Goal: Navigation & Orientation: Find specific page/section

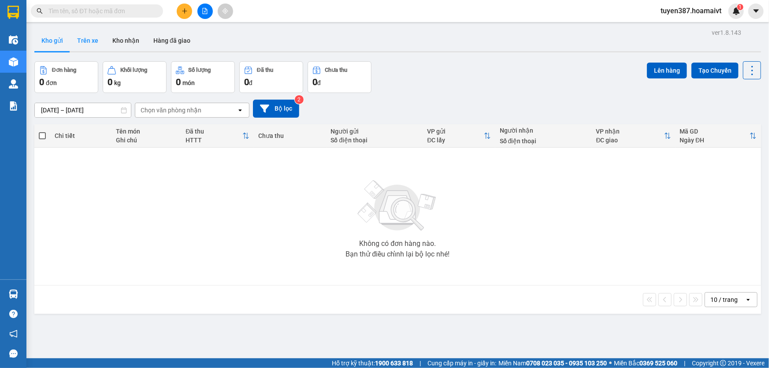
click at [92, 40] on button "Trên xe" at bounding box center [87, 40] width 35 height 21
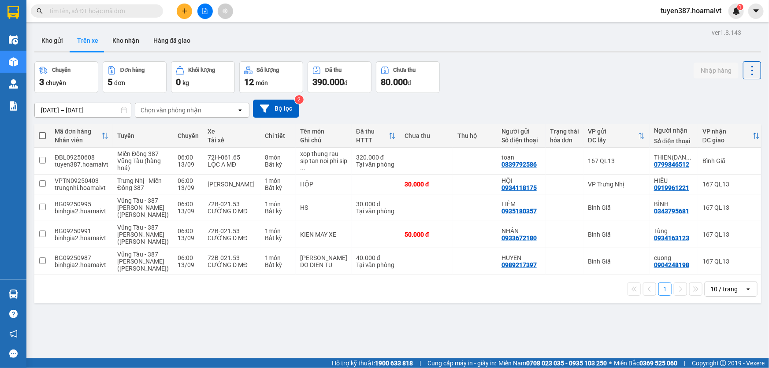
click at [745, 293] on icon "open" at bounding box center [748, 289] width 7 height 7
click at [712, 304] on span "100 / trang" at bounding box center [722, 308] width 32 height 9
click at [45, 39] on button "Kho gửi" at bounding box center [52, 40] width 36 height 21
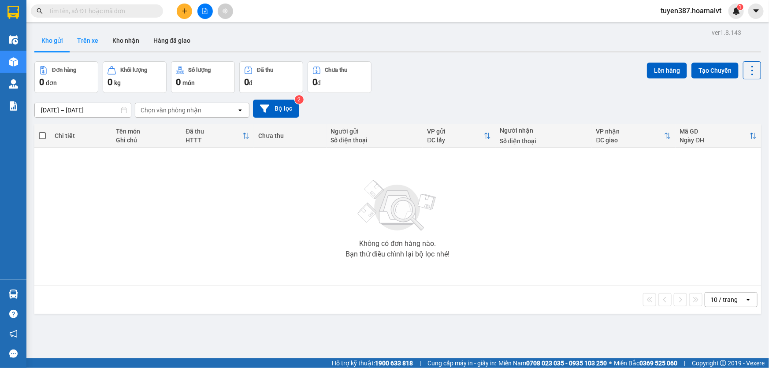
click at [88, 39] on button "Trên xe" at bounding box center [87, 40] width 35 height 21
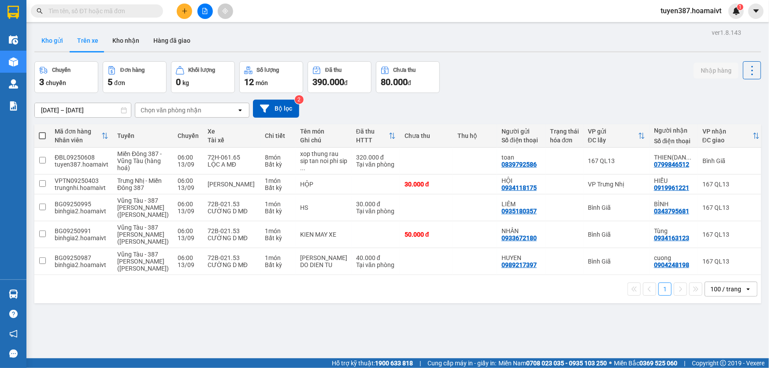
click at [47, 39] on button "Kho gửi" at bounding box center [52, 40] width 36 height 21
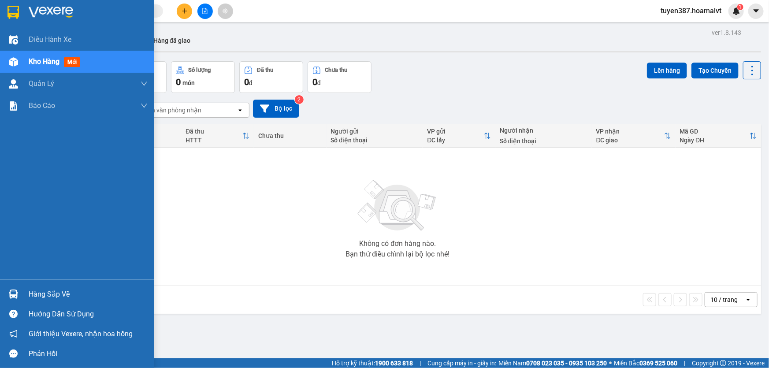
drag, startPoint x: 44, startPoint y: 37, endPoint x: 0, endPoint y: 270, distance: 237.8
